Goal: Task Accomplishment & Management: Manage account settings

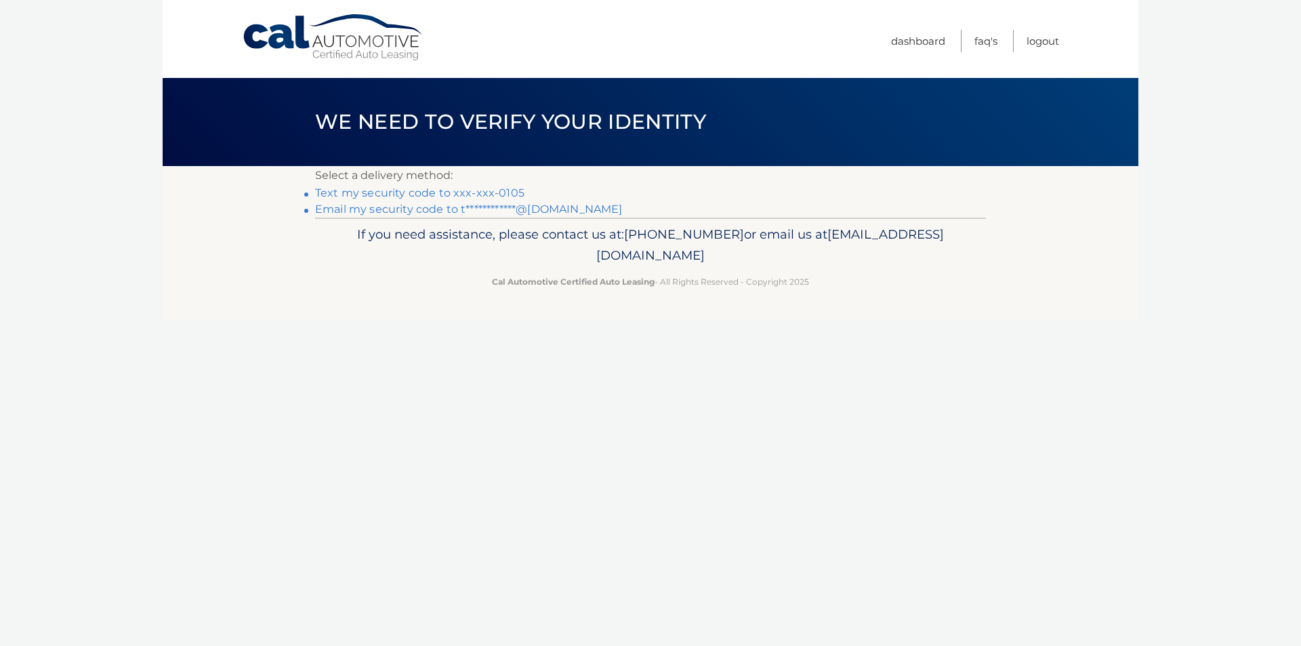
click at [431, 190] on link "Text my security code to xxx-xxx-0105" at bounding box center [419, 192] width 209 height 13
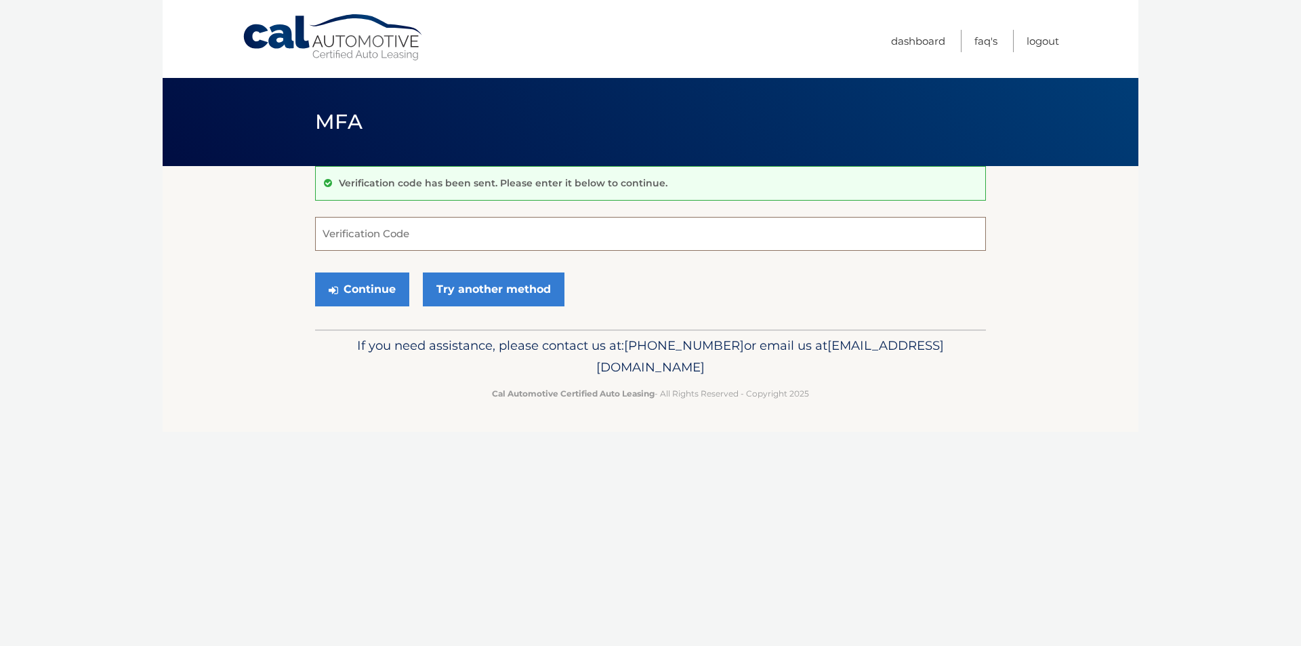
click at [360, 241] on input "Verification Code" at bounding box center [650, 234] width 671 height 34
click at [499, 299] on link "Try another method" at bounding box center [494, 289] width 142 height 34
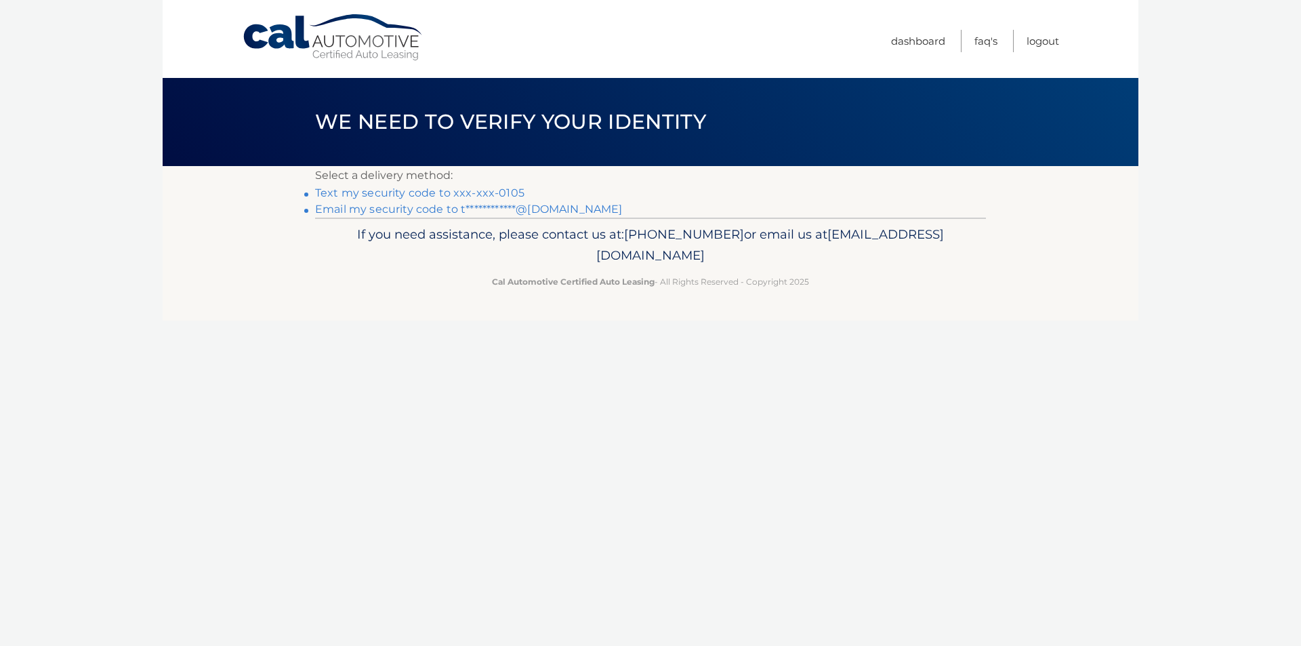
click at [401, 209] on link "**********" at bounding box center [468, 209] width 307 height 13
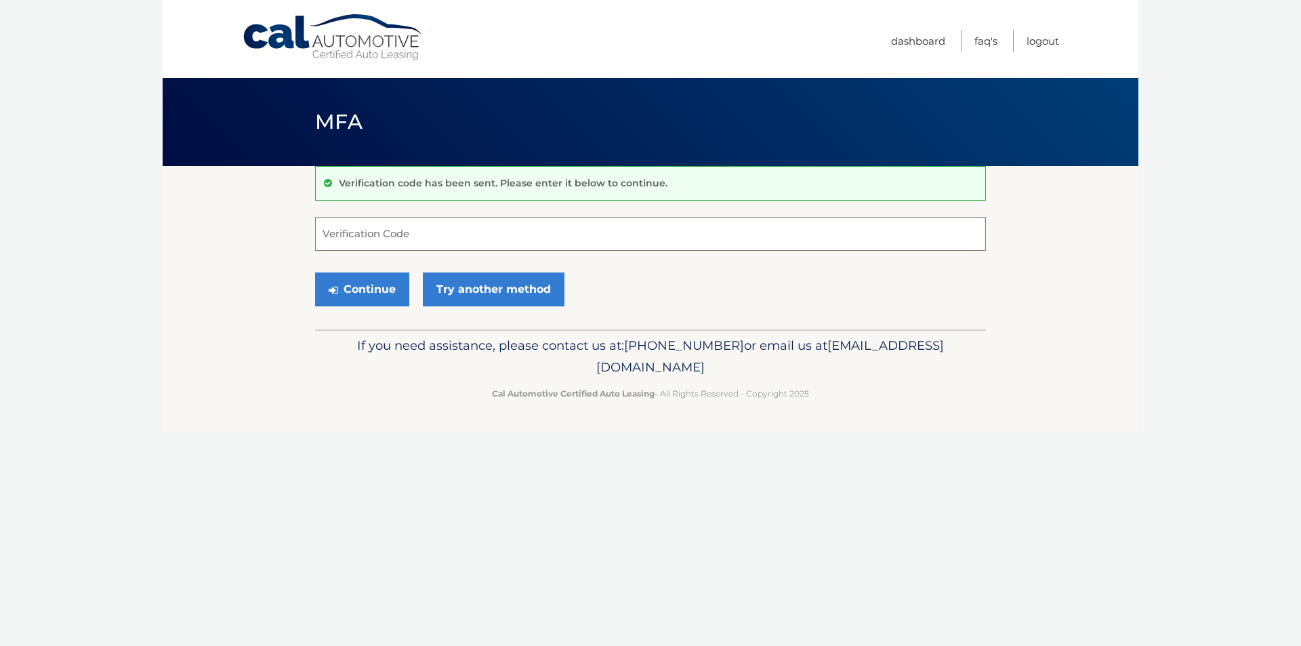
click at [361, 230] on input "Verification Code" at bounding box center [650, 234] width 671 height 34
type input "070082"
click at [383, 294] on button "Continue" at bounding box center [362, 289] width 94 height 34
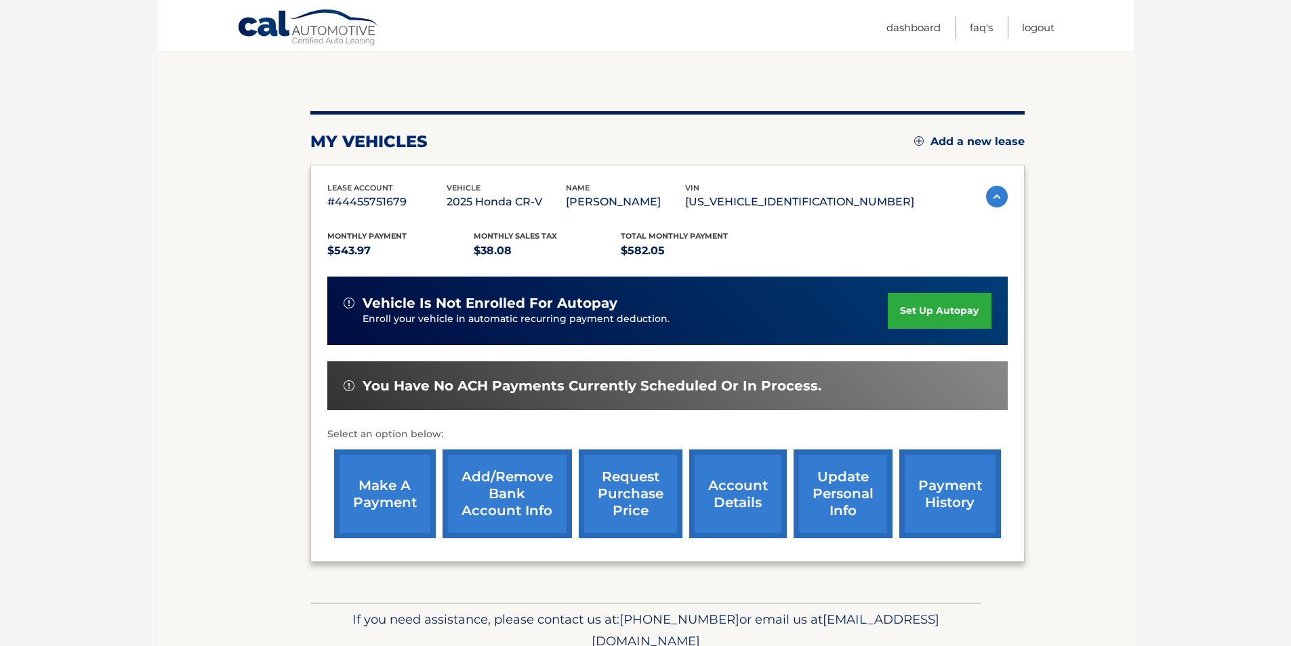
scroll to position [135, 0]
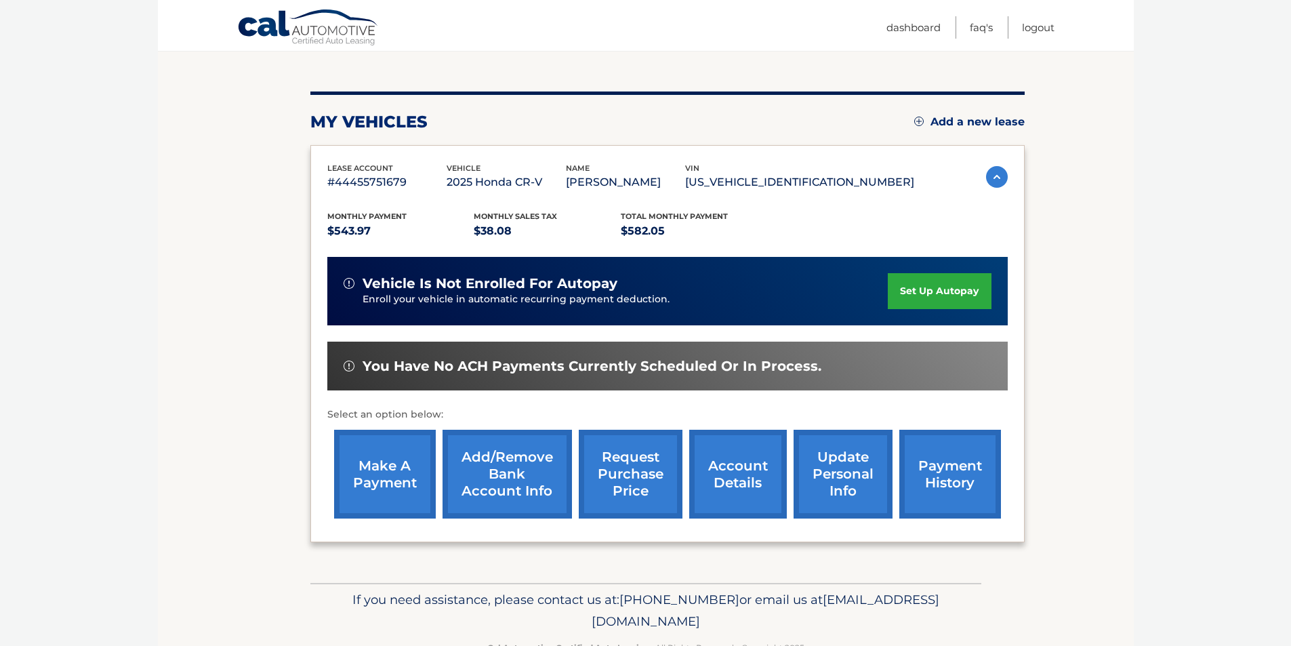
click at [385, 491] on link "make a payment" at bounding box center [385, 473] width 102 height 89
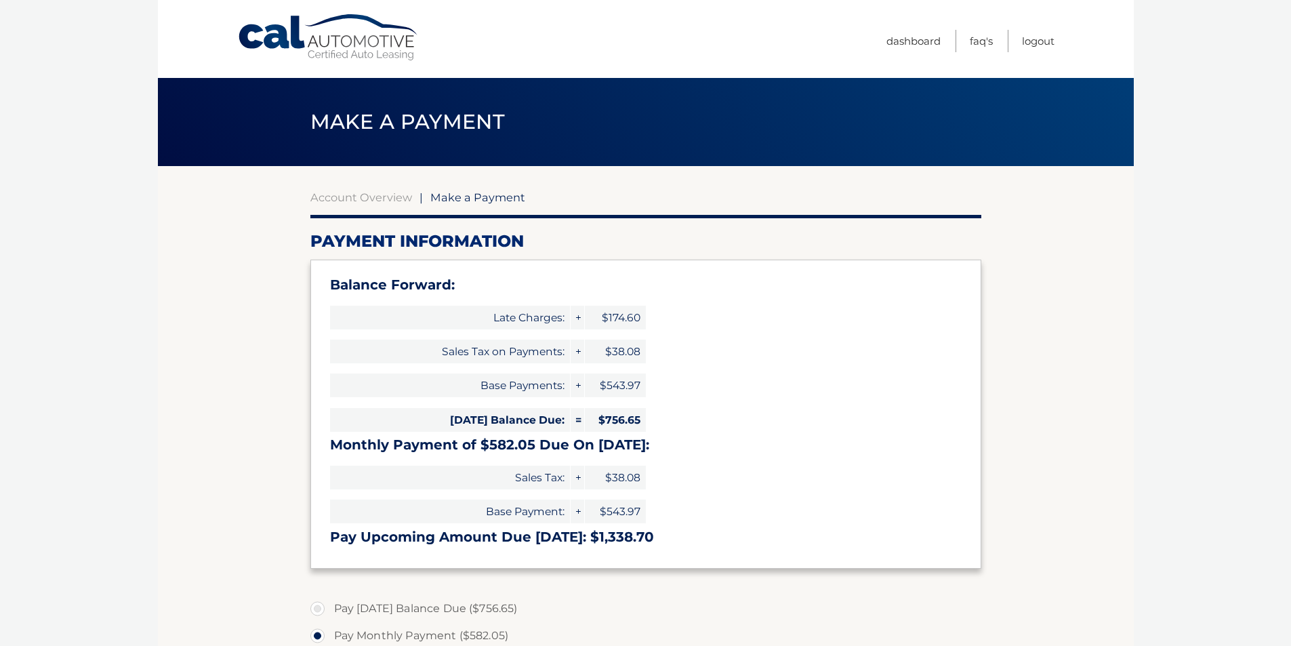
select select "MzZiNjE5ODYtNDZhMi00MTFkLWFjOTUtZTcxOWJmZThlNDZh"
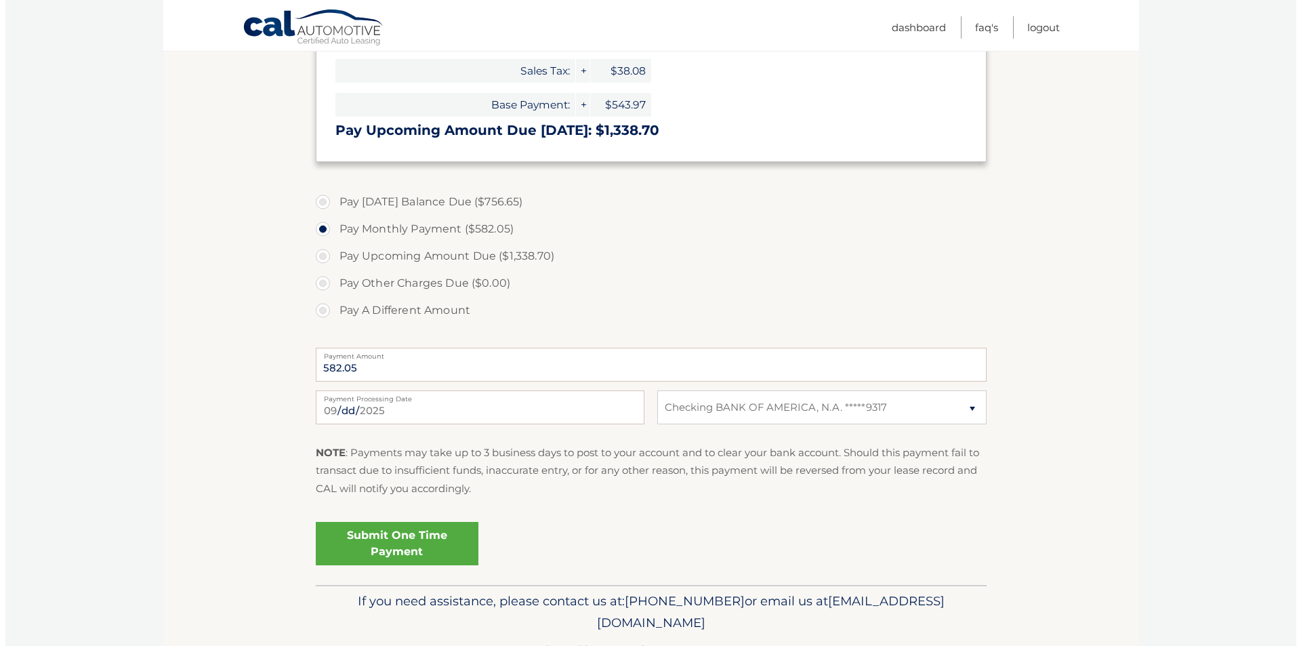
scroll to position [448, 0]
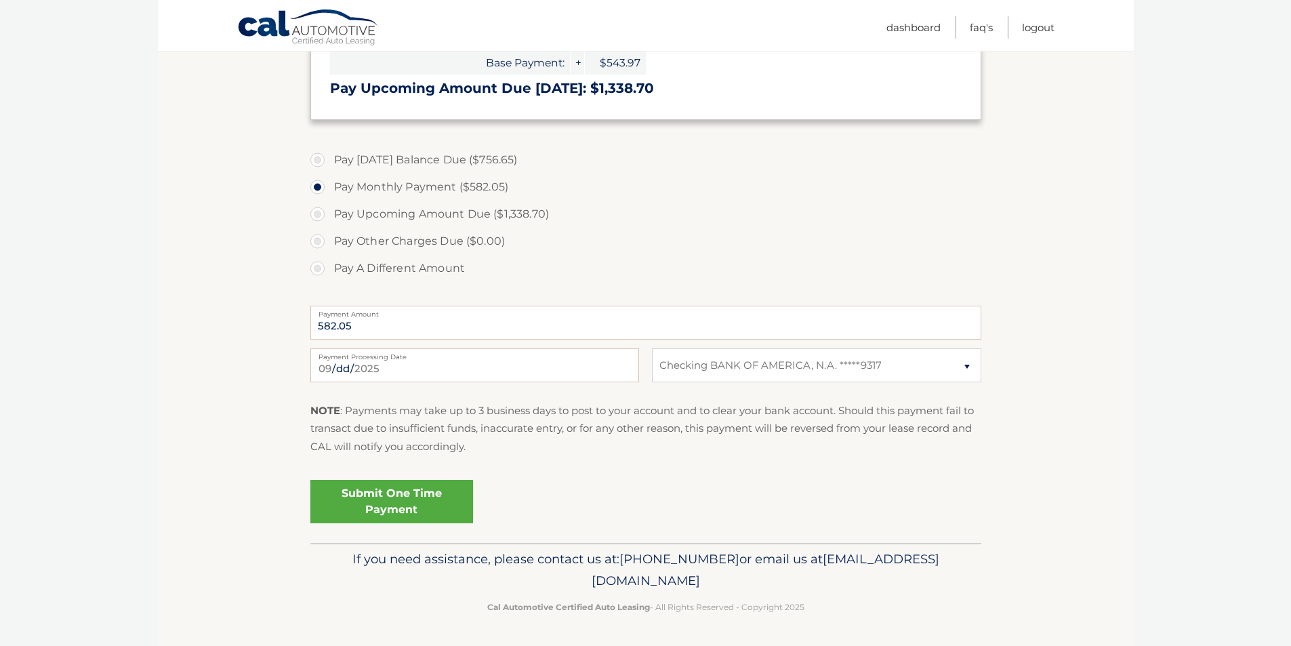
click at [438, 506] on link "Submit One Time Payment" at bounding box center [391, 501] width 163 height 43
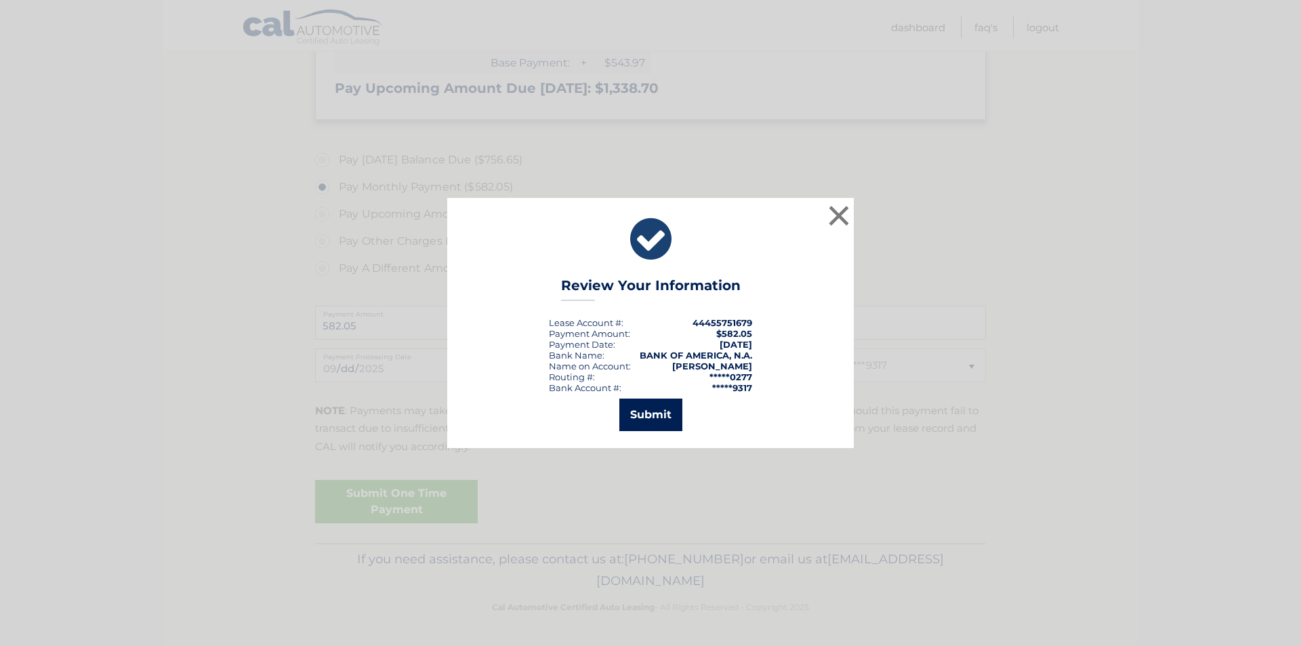
click at [648, 413] on button "Submit" at bounding box center [650, 414] width 63 height 33
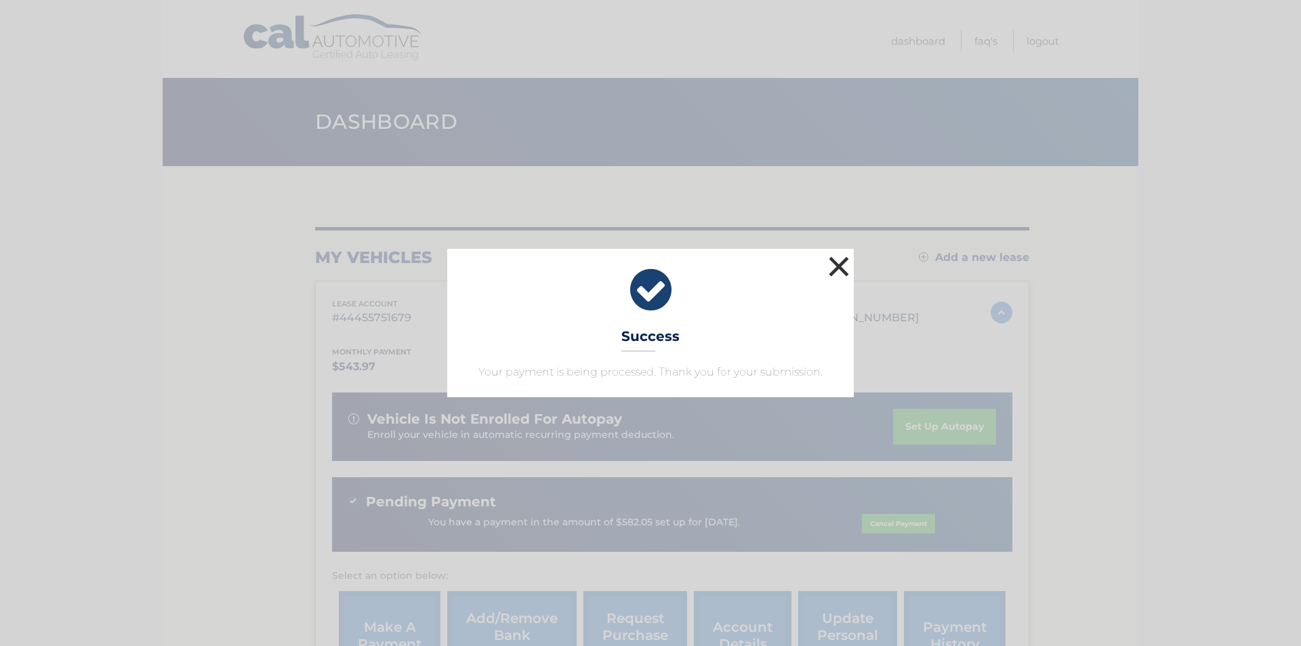
click at [841, 266] on button "×" at bounding box center [838, 266] width 27 height 27
